Goal: Task Accomplishment & Management: Use online tool/utility

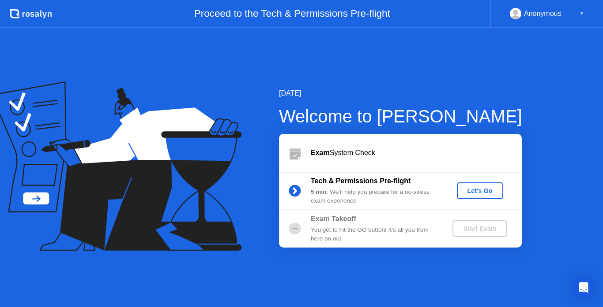
click at [482, 187] on div "Let's Go" at bounding box center [479, 190] width 39 height 7
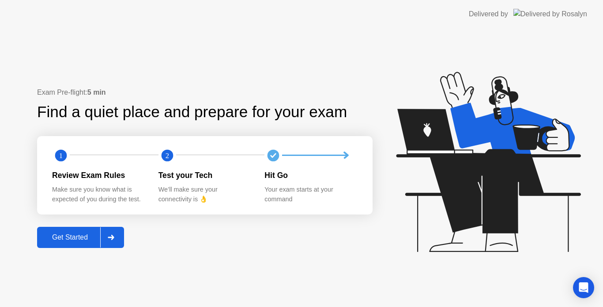
click at [81, 237] on div "Get Started" at bounding box center [70, 238] width 60 height 8
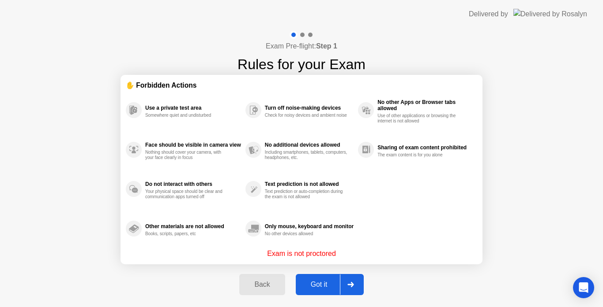
click at [324, 294] on button "Got it" at bounding box center [330, 284] width 68 height 21
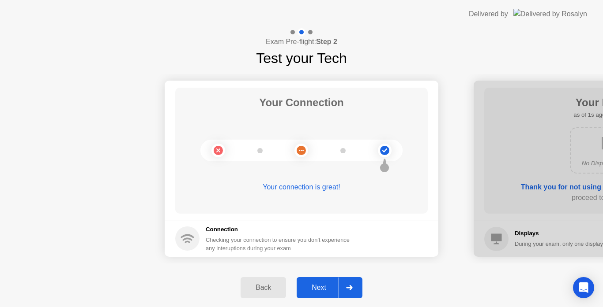
click at [324, 294] on button "Next" at bounding box center [329, 287] width 66 height 21
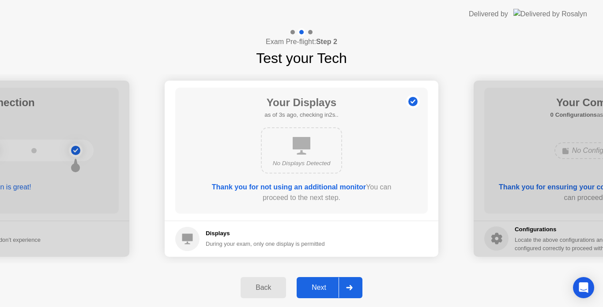
click at [324, 294] on button "Next" at bounding box center [329, 287] width 66 height 21
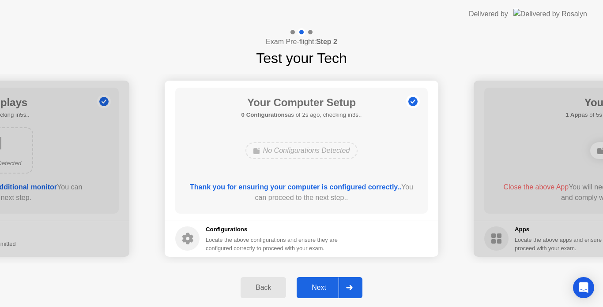
click at [324, 294] on button "Next" at bounding box center [329, 287] width 66 height 21
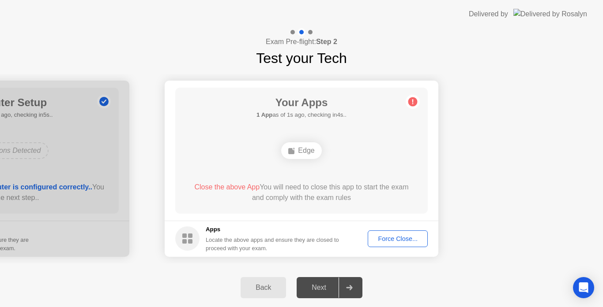
click at [375, 238] on div "Force Close..." at bounding box center [398, 239] width 54 height 7
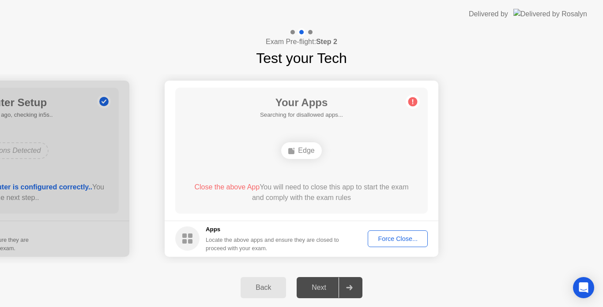
click at [399, 236] on div "Force Close..." at bounding box center [398, 239] width 54 height 7
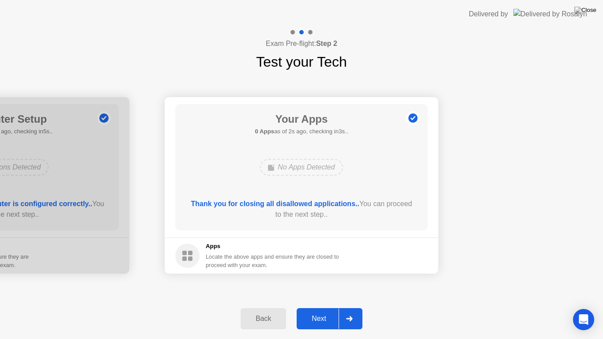
click at [315, 307] on div "Next" at bounding box center [318, 318] width 39 height 8
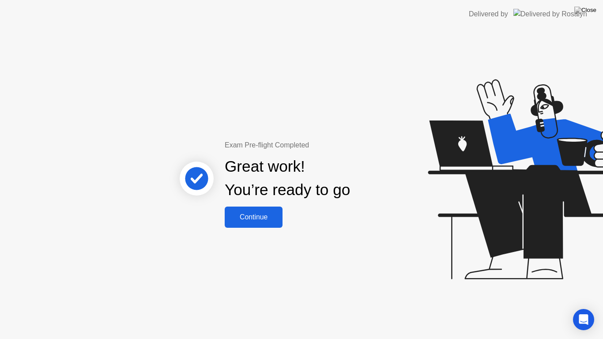
click at [265, 217] on div "Continue" at bounding box center [253, 217] width 52 height 8
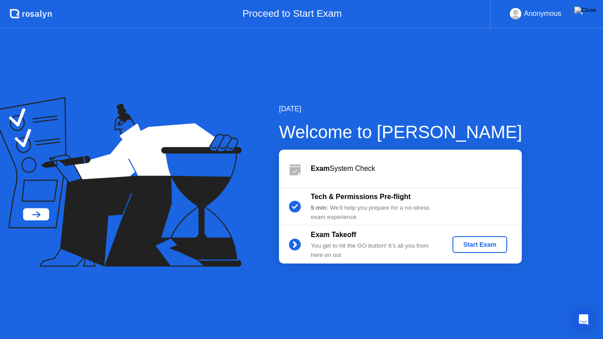
click at [483, 244] on div "Start Exam" at bounding box center [479, 244] width 47 height 7
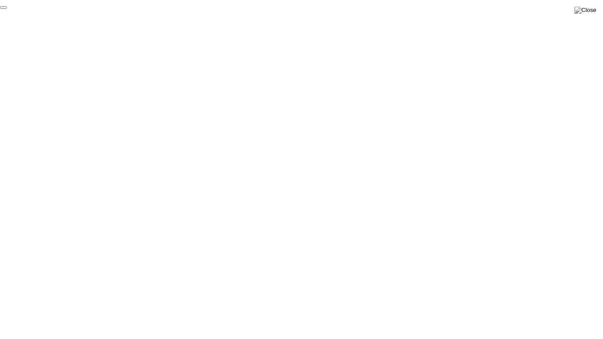
click at [7, 9] on button "End Proctoring Session" at bounding box center [3, 7] width 7 height 3
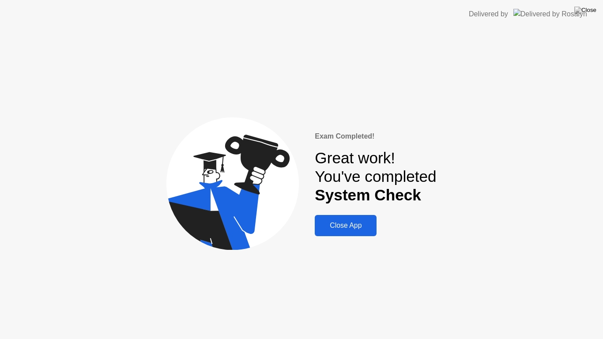
click at [344, 223] on div "Close App" at bounding box center [345, 225] width 56 height 8
